Goal: Find contact information: Find contact information

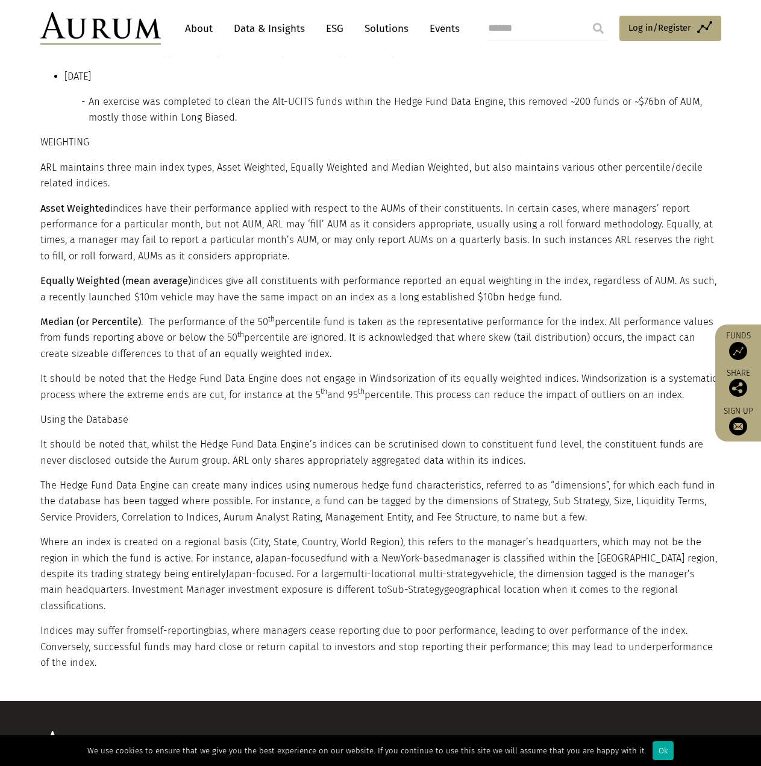
scroll to position [2068, 0]
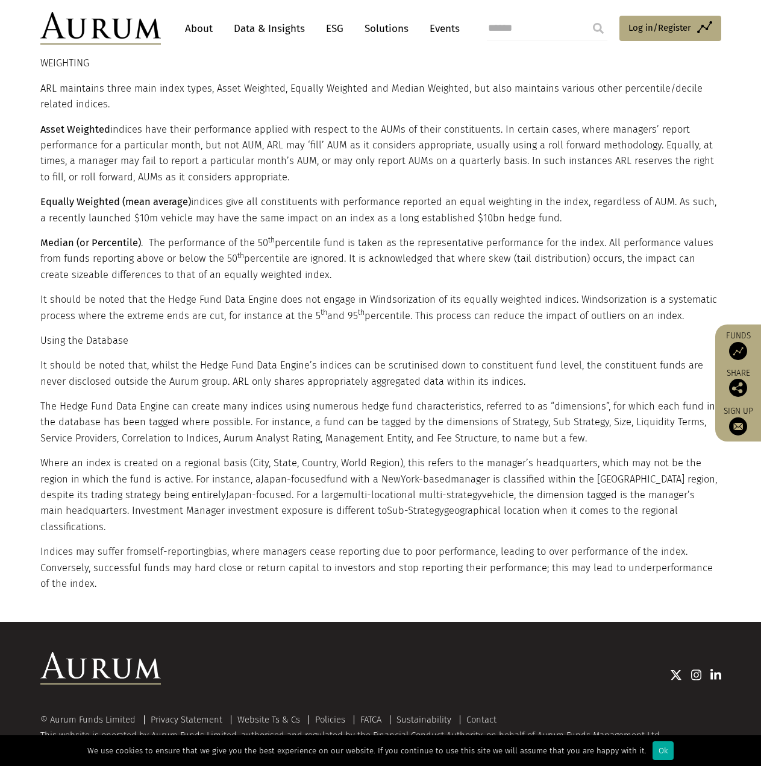
click at [738, 424] on img at bounding box center [738, 426] width 18 height 18
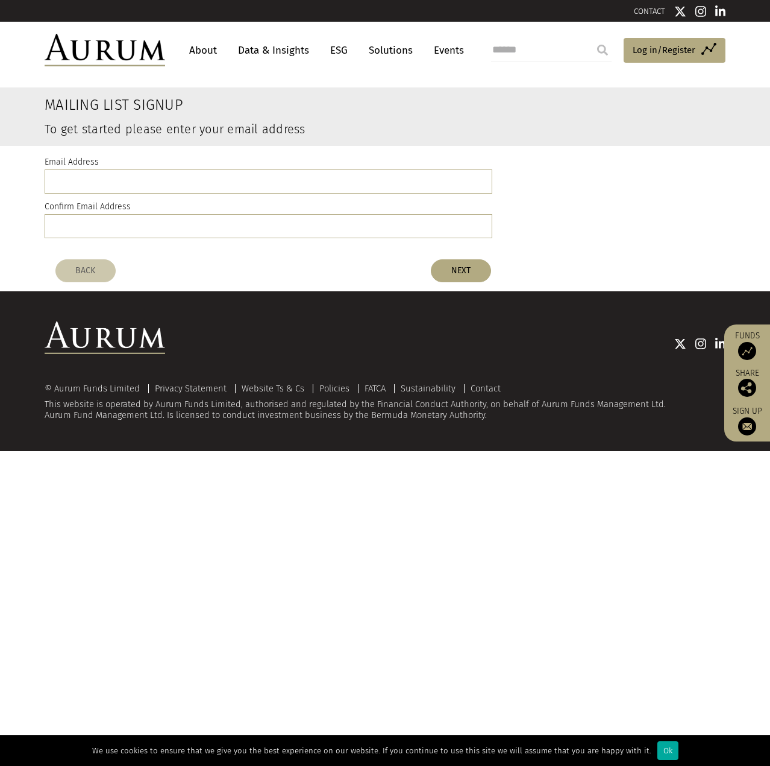
click at [119, 52] on img at bounding box center [105, 50] width 121 height 33
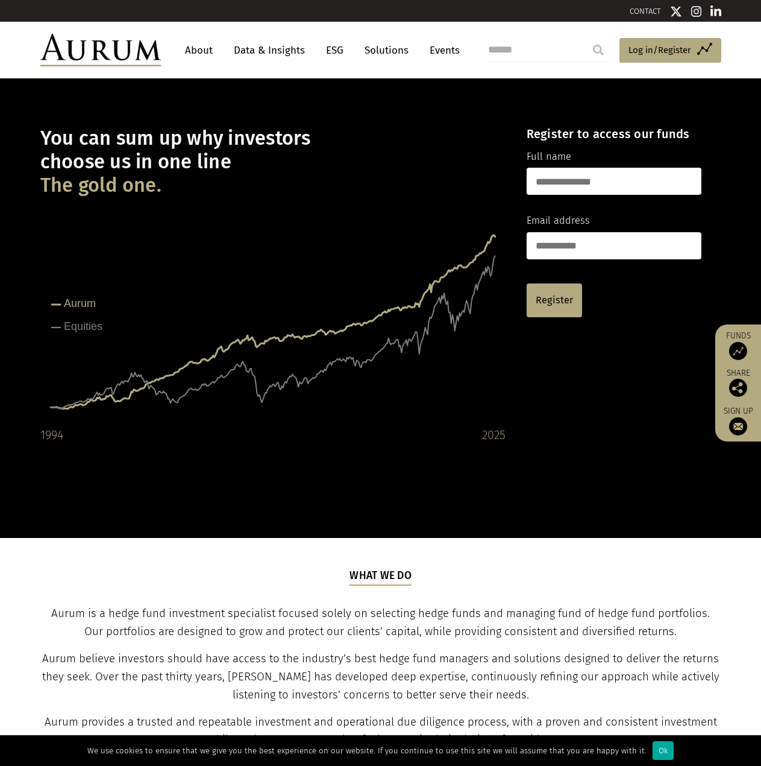
click at [393, 49] on link "Solutions" at bounding box center [387, 50] width 56 height 22
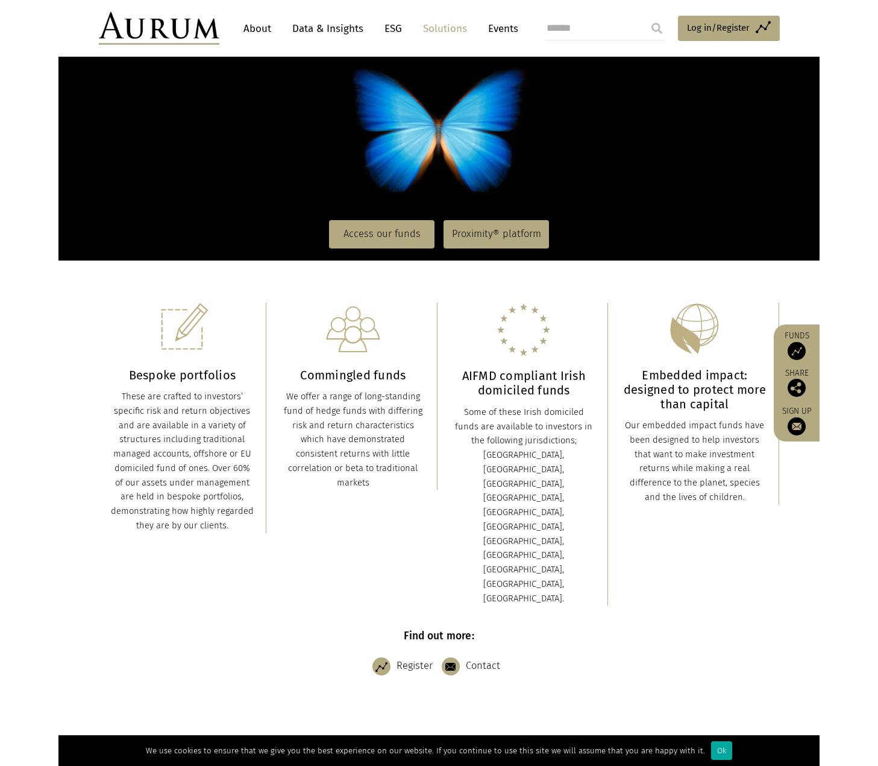
scroll to position [181, 0]
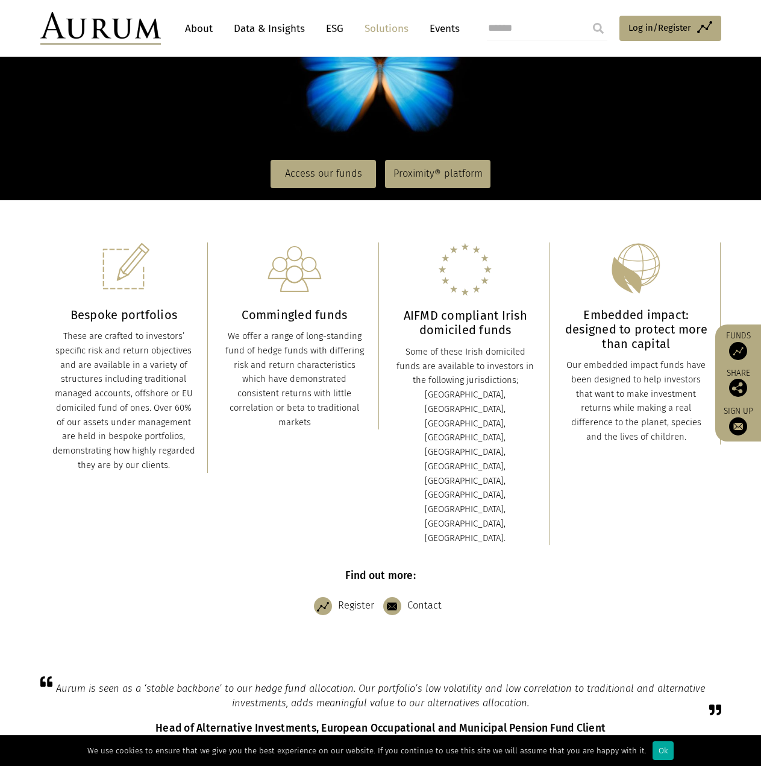
click at [395, 597] on div at bounding box center [392, 606] width 18 height 18
click at [393, 597] on div at bounding box center [392, 606] width 18 height 18
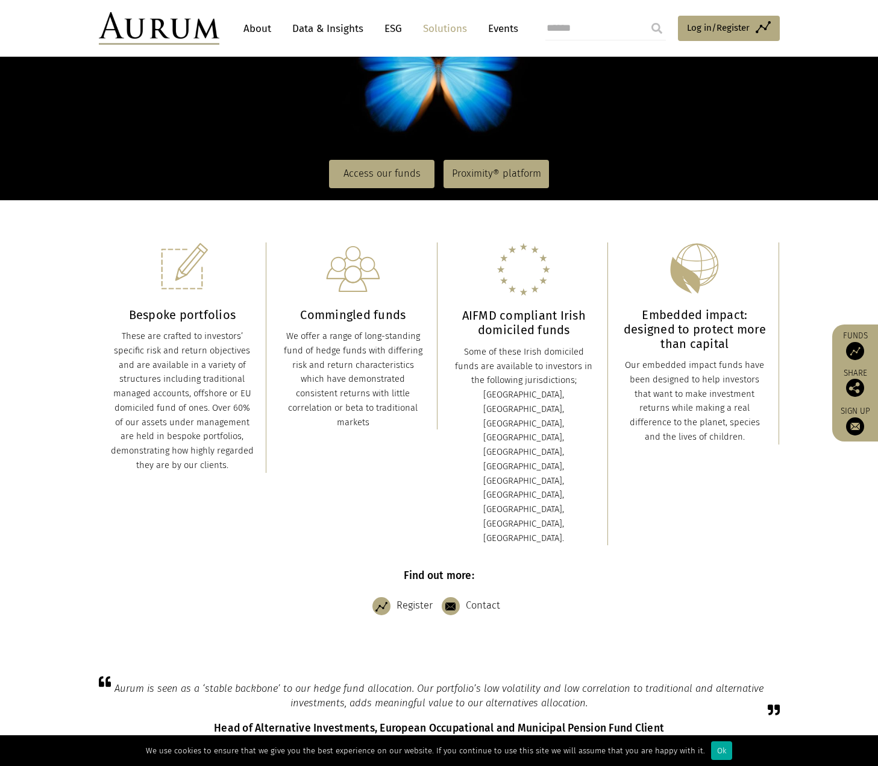
scroll to position [0, 0]
